Goal: Book appointment/travel/reservation

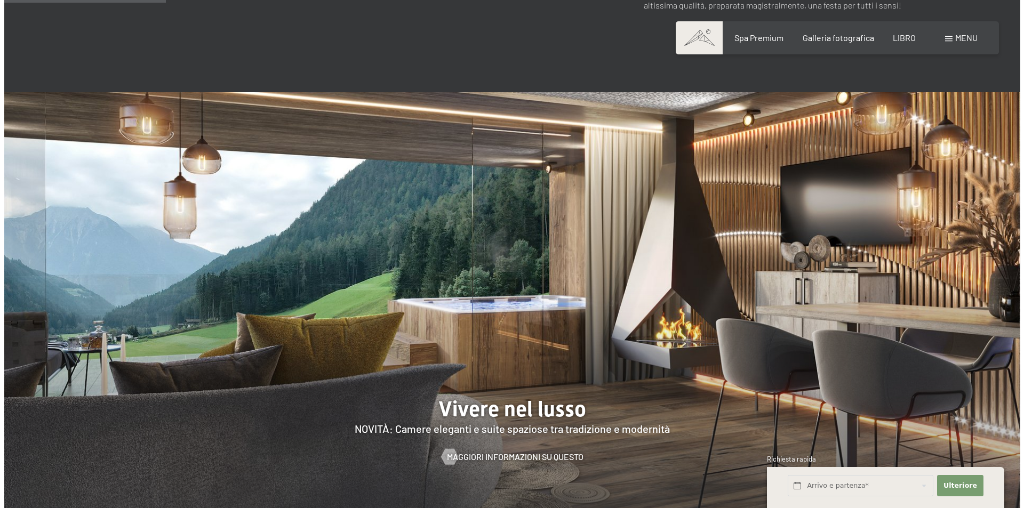
scroll to position [1173, 0]
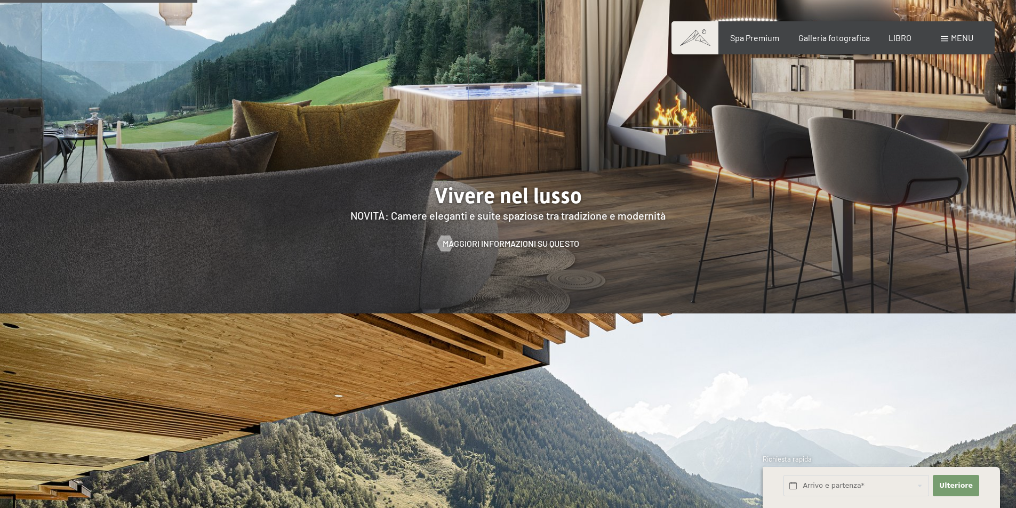
click at [949, 37] on div "menu" at bounding box center [957, 38] width 33 height 12
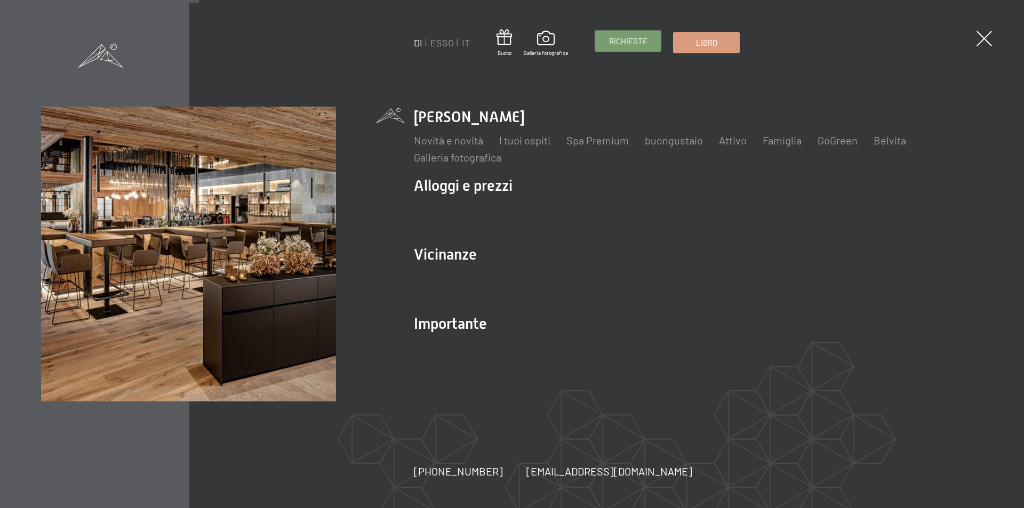
click at [645, 44] on font "Richieste" at bounding box center [628, 41] width 38 height 10
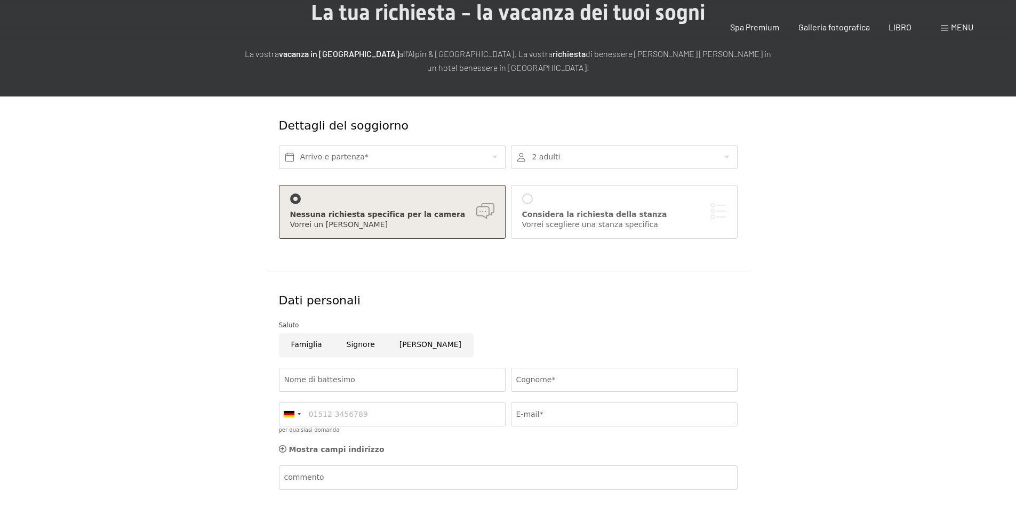
scroll to position [160, 0]
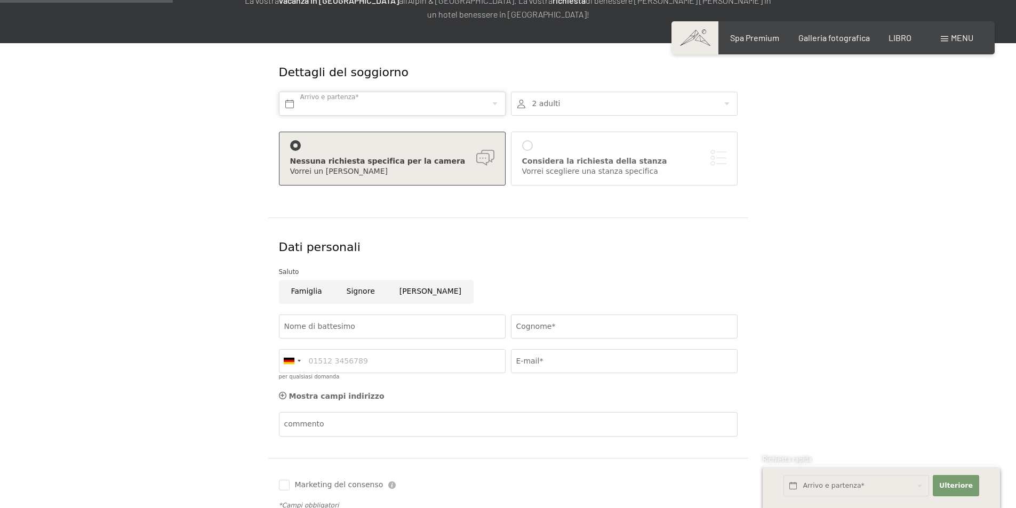
click at [402, 100] on input "text" at bounding box center [392, 104] width 227 height 24
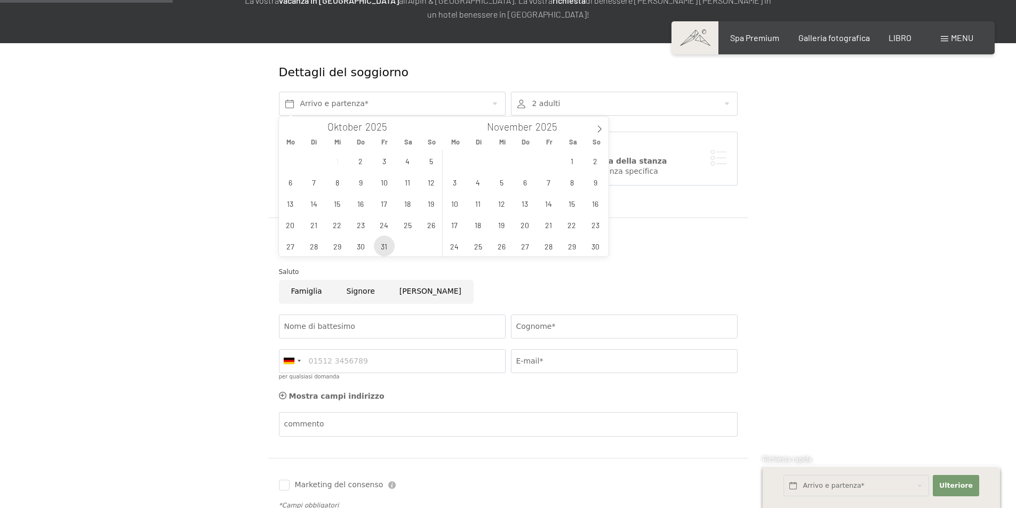
click at [381, 243] on span "31" at bounding box center [384, 246] width 21 height 21
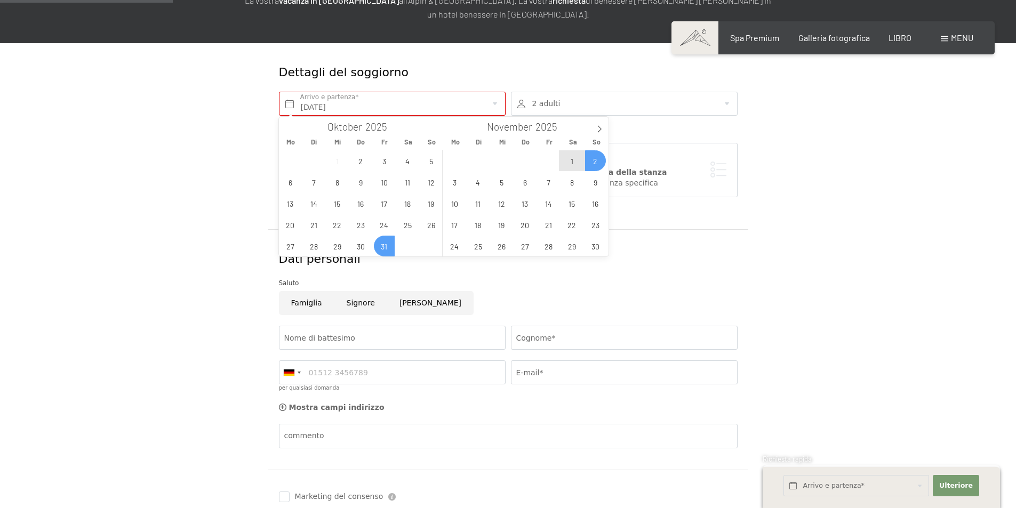
click at [598, 161] on span "2" at bounding box center [595, 160] width 21 height 21
type input "Fr. 31.10.2025 - So. 02.11.2025"
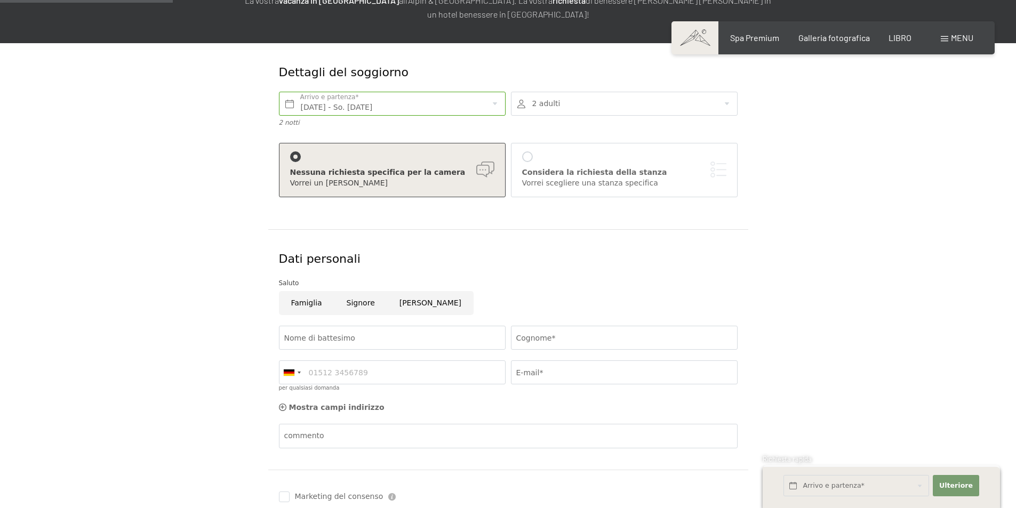
click at [438, 178] on div "Vorrei un consiglio" at bounding box center [392, 183] width 204 height 11
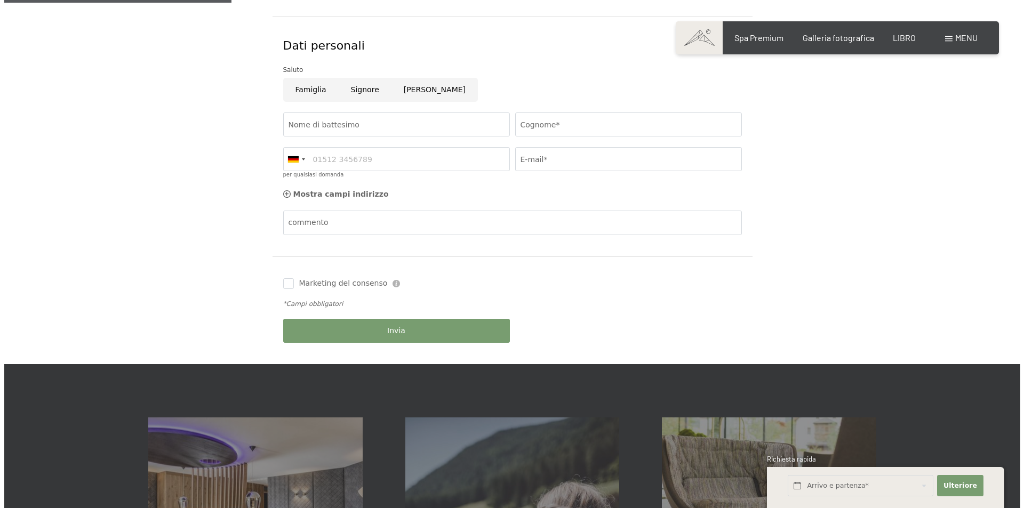
scroll to position [213, 0]
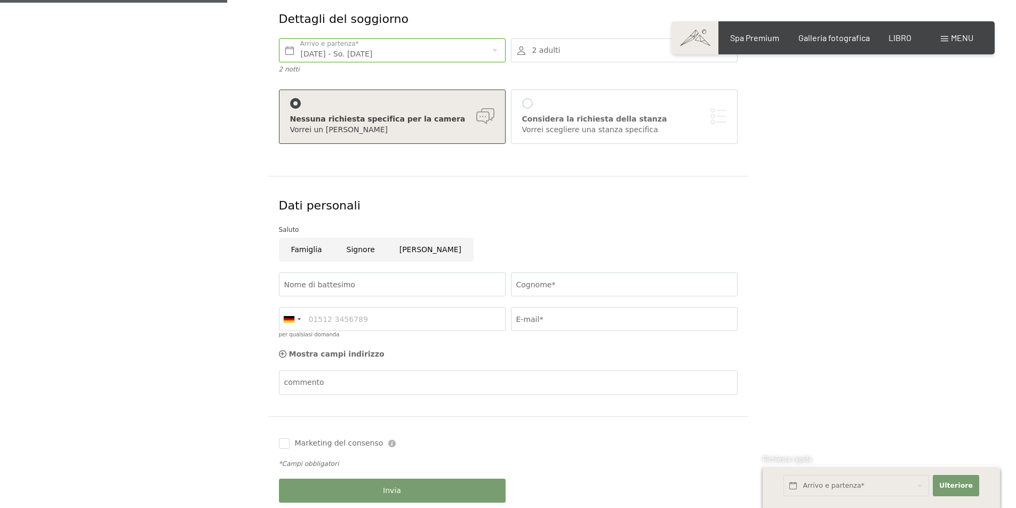
click at [964, 36] on font "menu" at bounding box center [962, 38] width 22 height 10
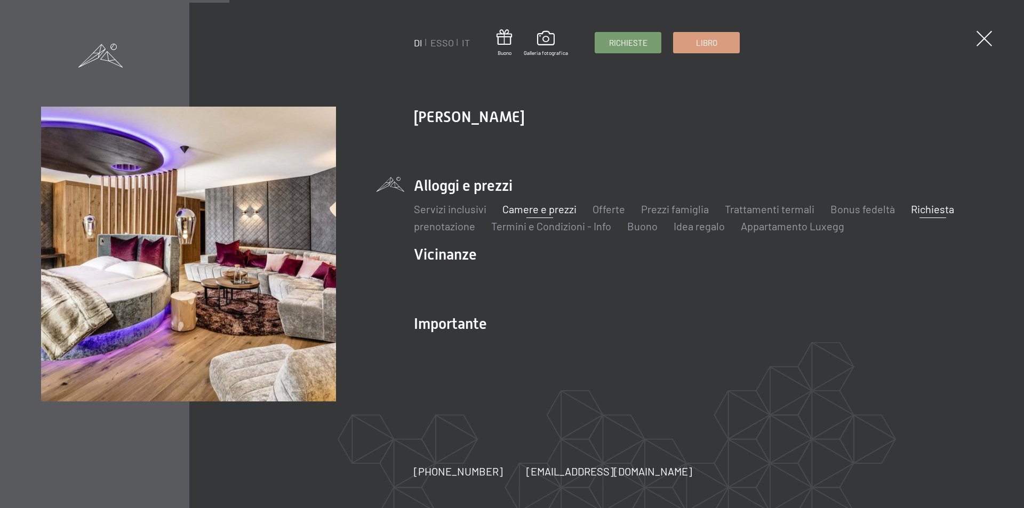
click at [550, 210] on font "Camere e prezzi" at bounding box center [539, 209] width 74 height 13
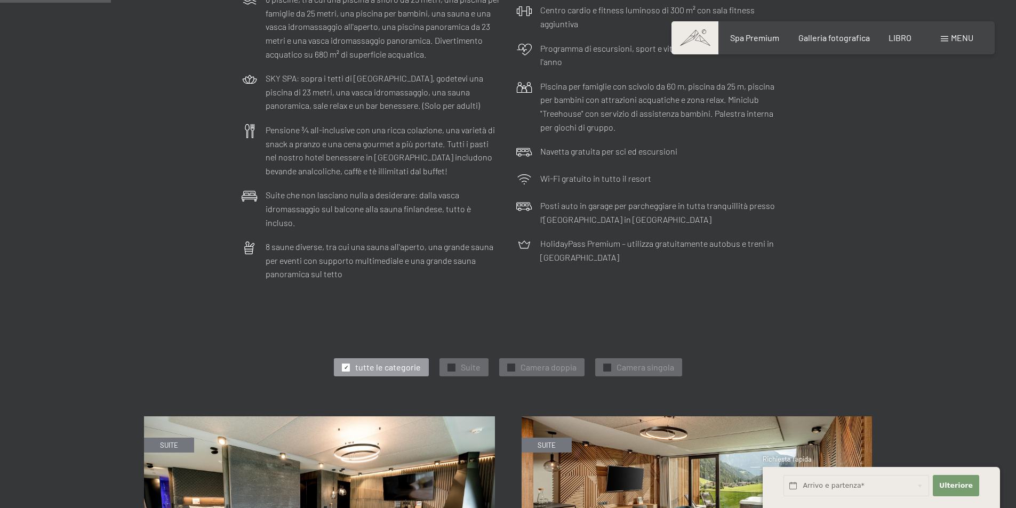
scroll to position [480, 0]
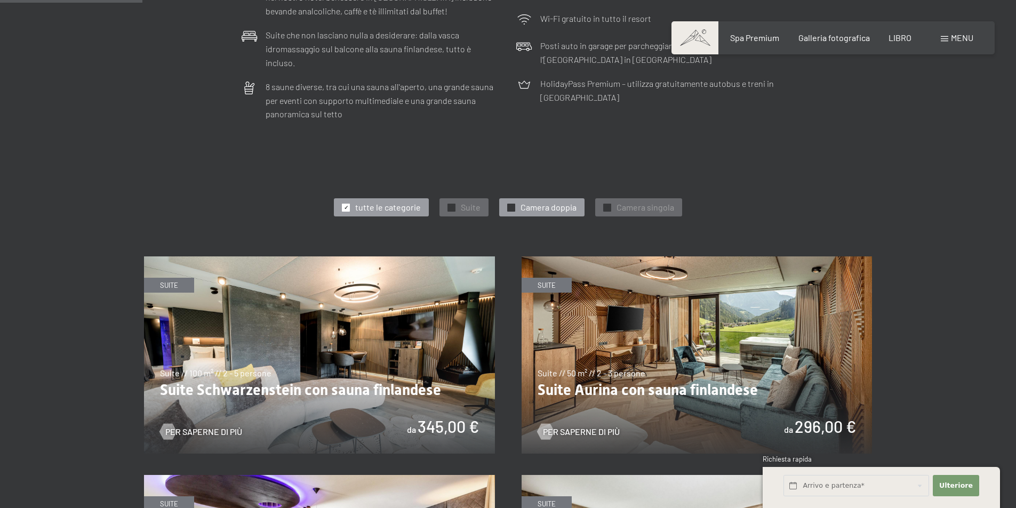
click at [524, 202] on font "Camera doppia" at bounding box center [548, 207] width 56 height 10
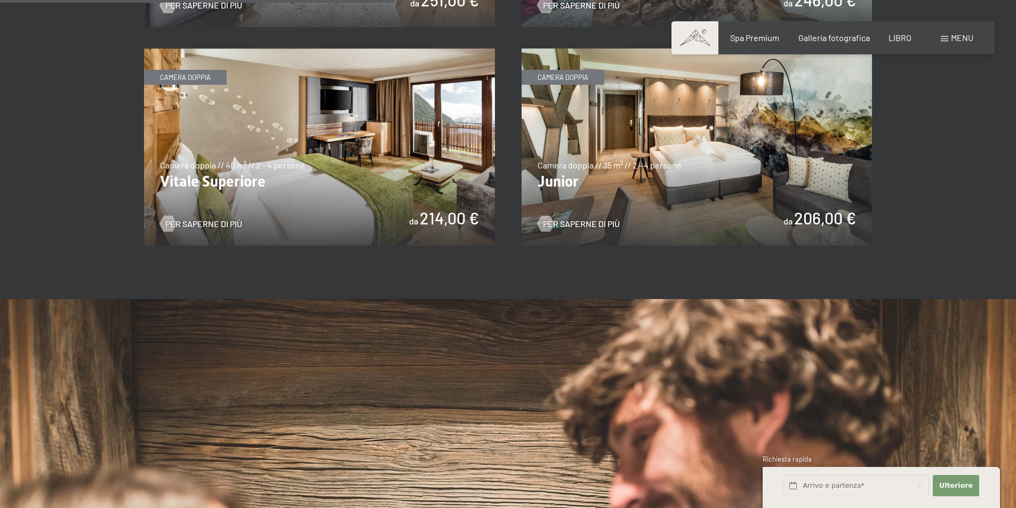
scroll to position [853, 0]
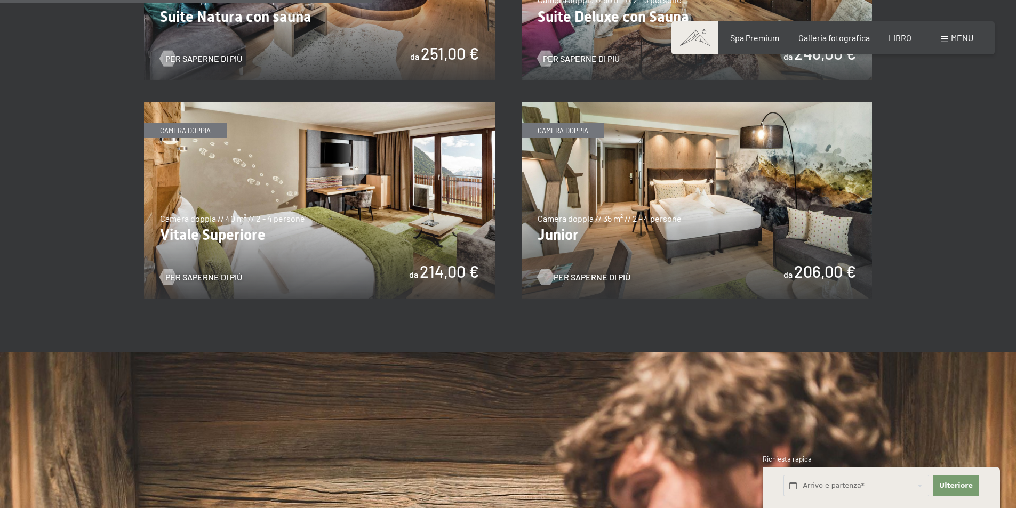
click at [593, 272] on font "Per saperne di più" at bounding box center [592, 277] width 77 height 10
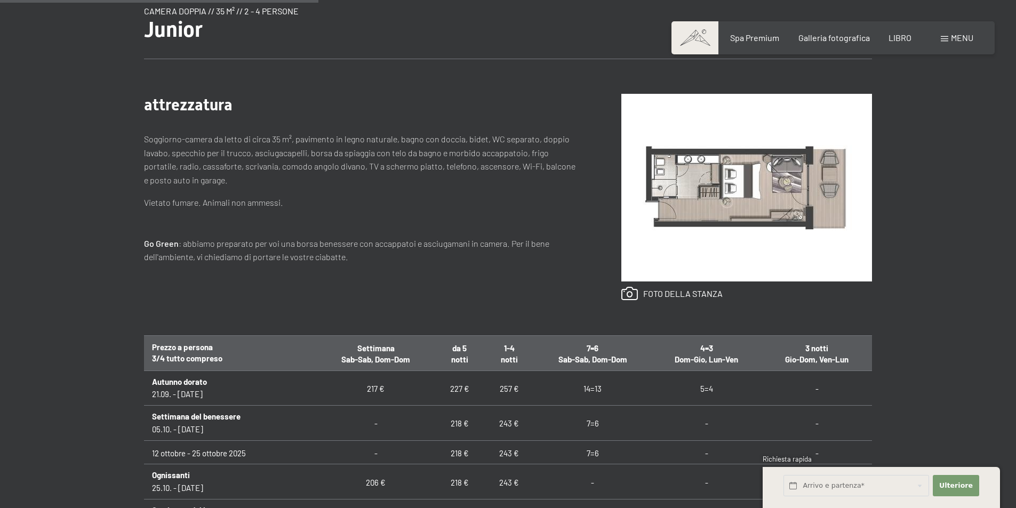
click at [370, 484] on font "206 €" at bounding box center [376, 482] width 20 height 10
click at [958, 38] on font "menu" at bounding box center [962, 38] width 22 height 10
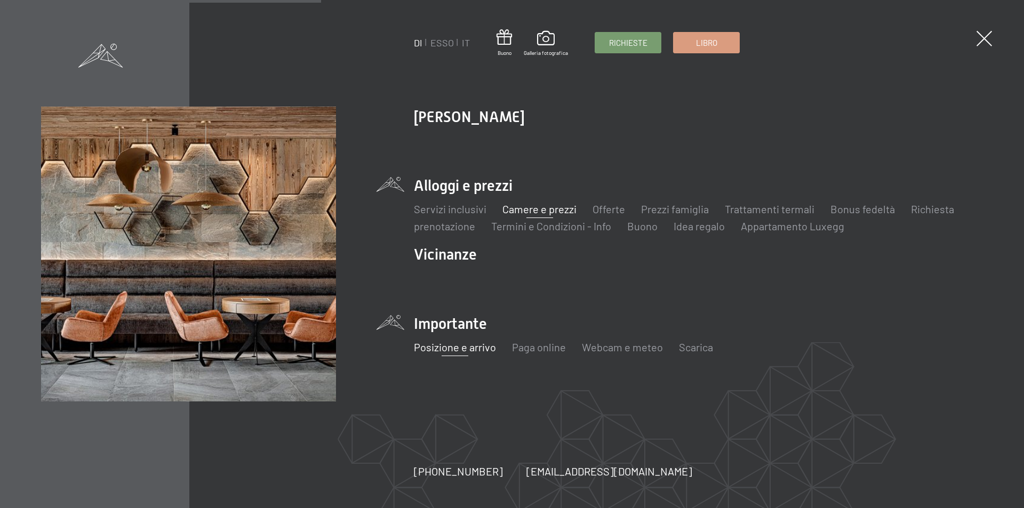
click at [457, 347] on font "Posizione e arrivo" at bounding box center [455, 347] width 82 height 13
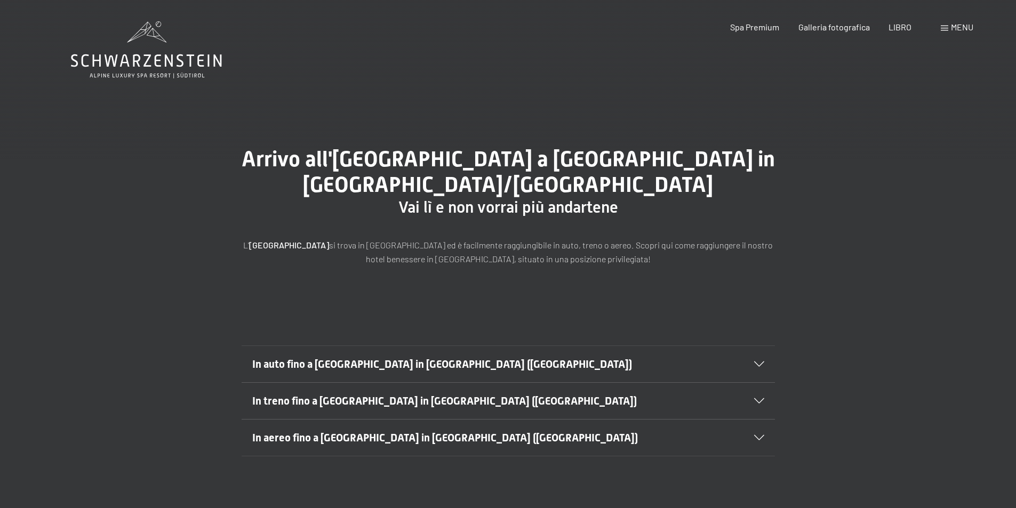
click at [439, 360] on font "In auto fino a [GEOGRAPHIC_DATA] in [GEOGRAPHIC_DATA] ([GEOGRAPHIC_DATA])" at bounding box center [442, 364] width 380 height 13
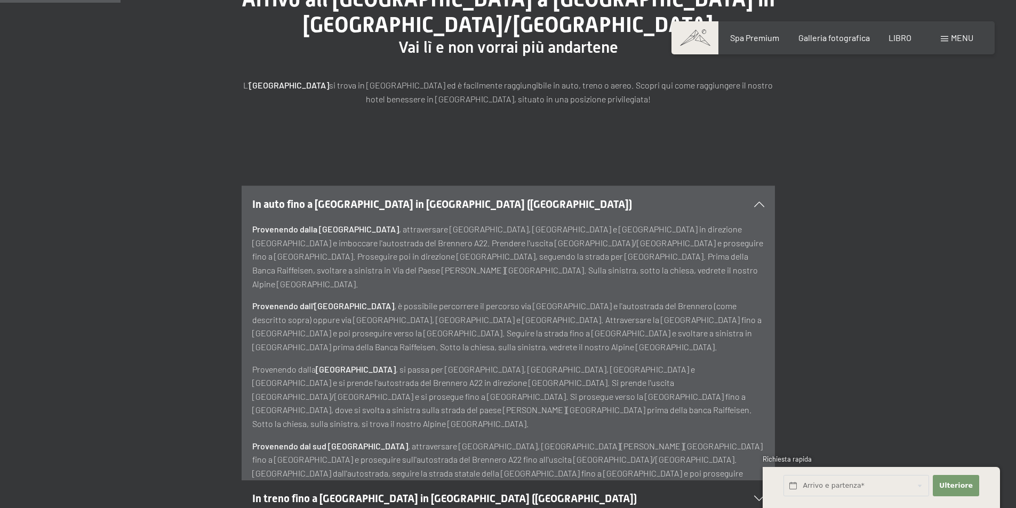
scroll to position [213, 0]
